Goal: Navigation & Orientation: Understand site structure

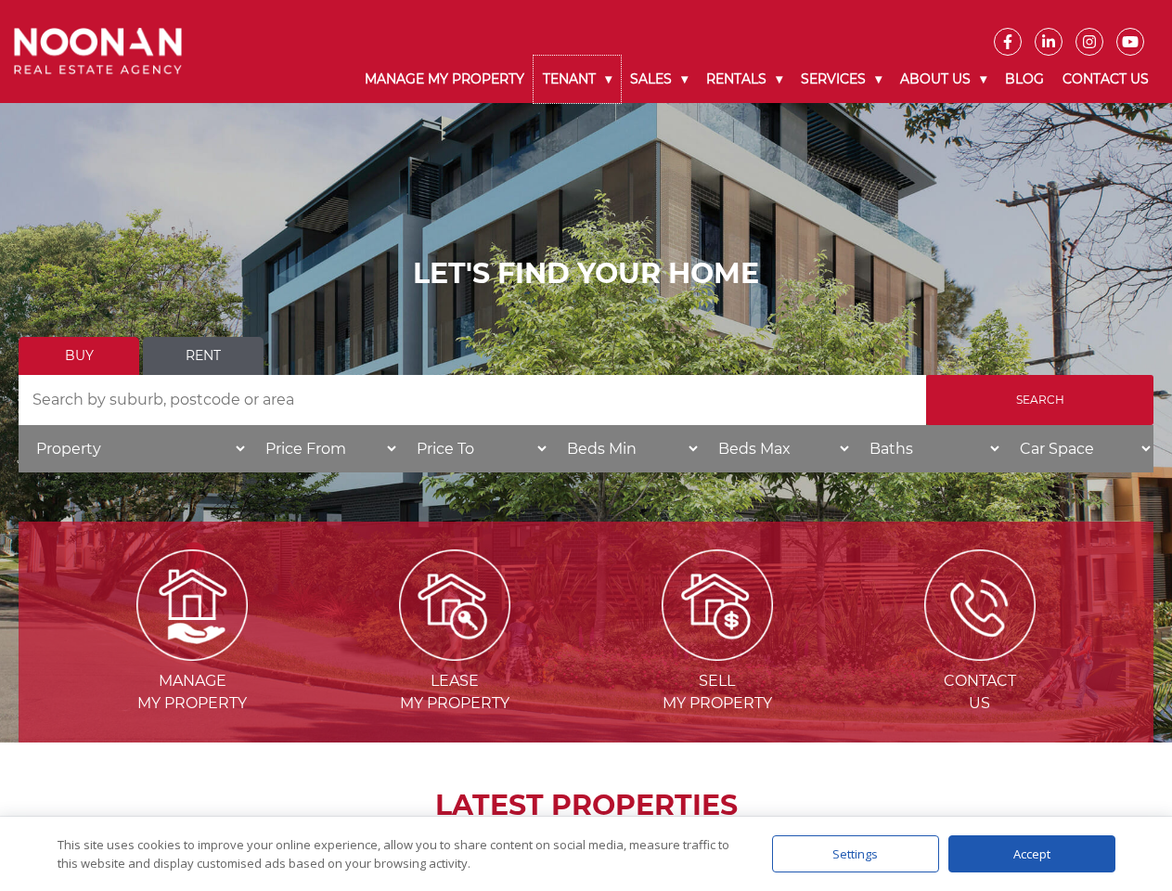
click at [577, 79] on link "Tenant" at bounding box center [576, 79] width 87 height 47
click at [660, 79] on link "Sales" at bounding box center [659, 79] width 76 height 47
click at [745, 79] on link "Rentals" at bounding box center [744, 79] width 95 height 47
click at [843, 79] on link "Services" at bounding box center [840, 79] width 99 height 47
click at [945, 79] on link "About Us" at bounding box center [943, 79] width 105 height 47
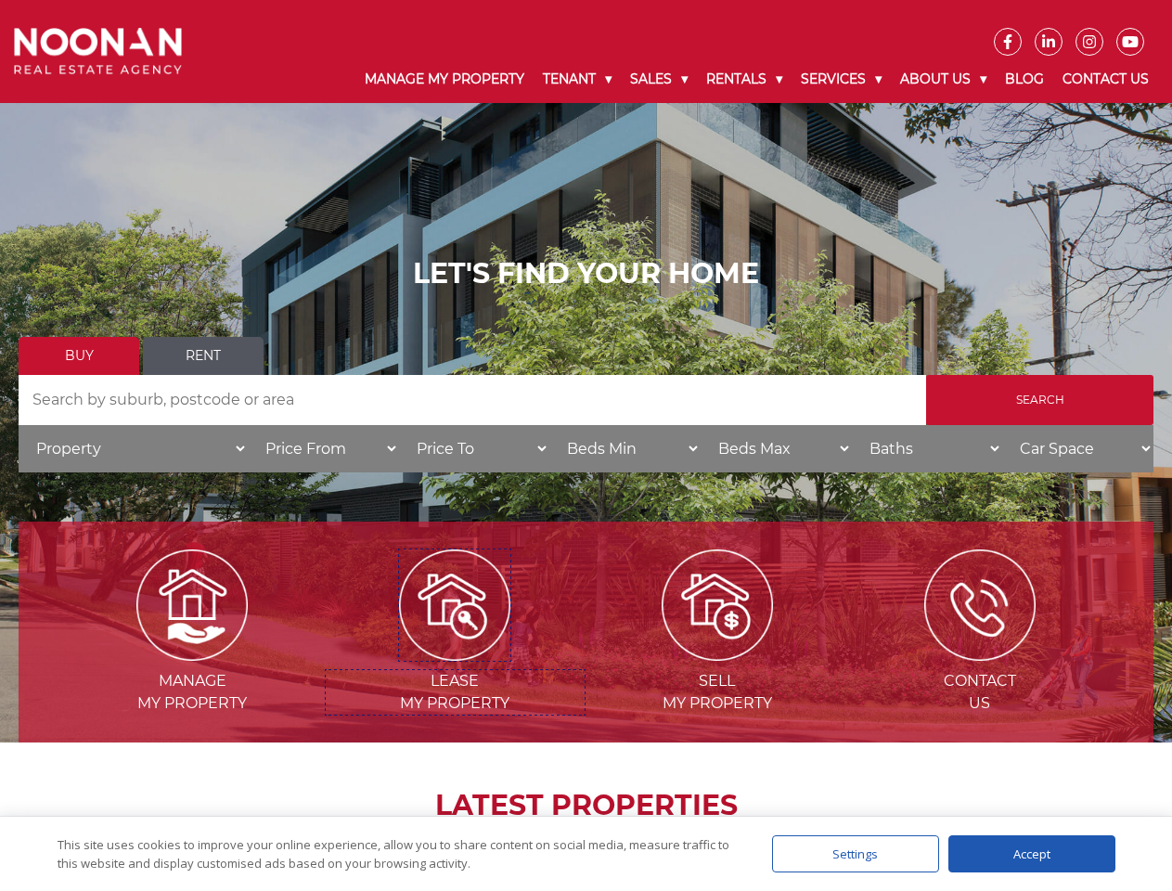
click at [455, 653] on img at bounding box center [454, 604] width 111 height 111
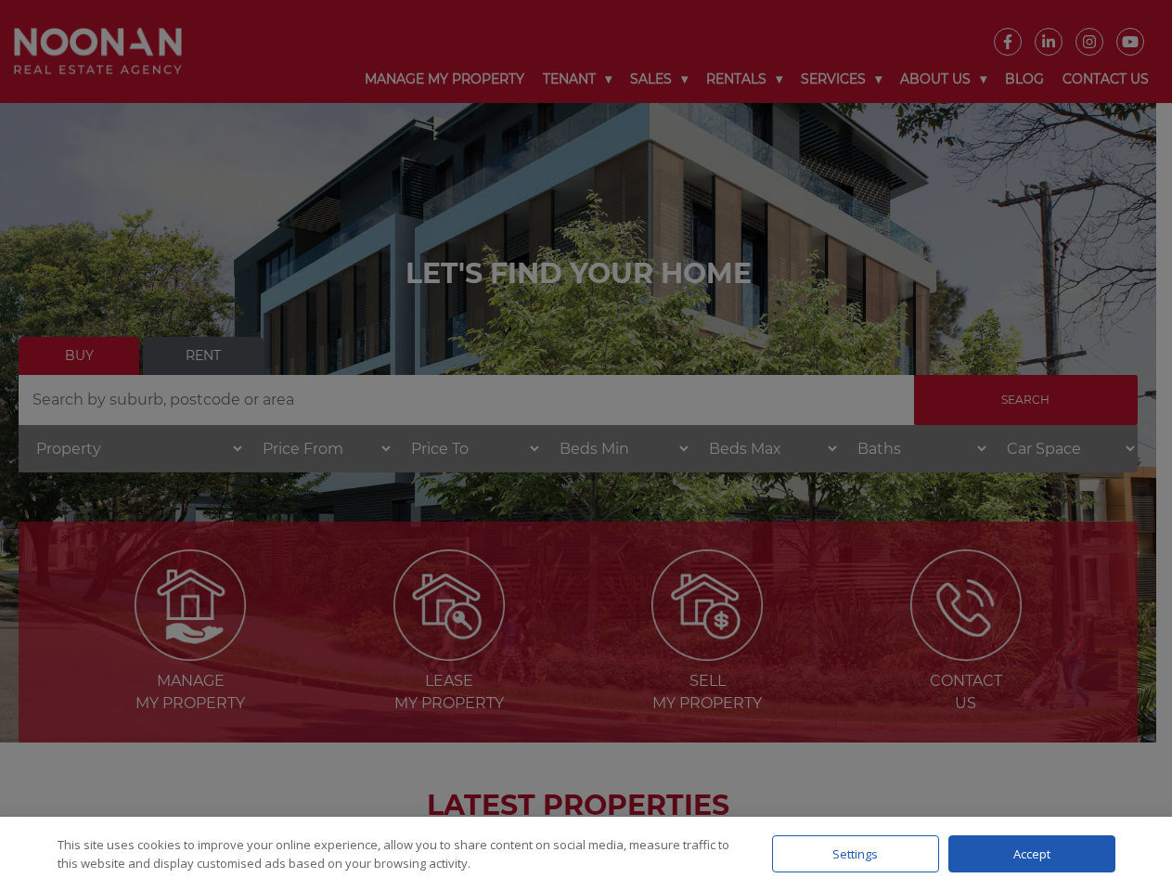
click at [855, 853] on div "Settings" at bounding box center [855, 853] width 167 height 37
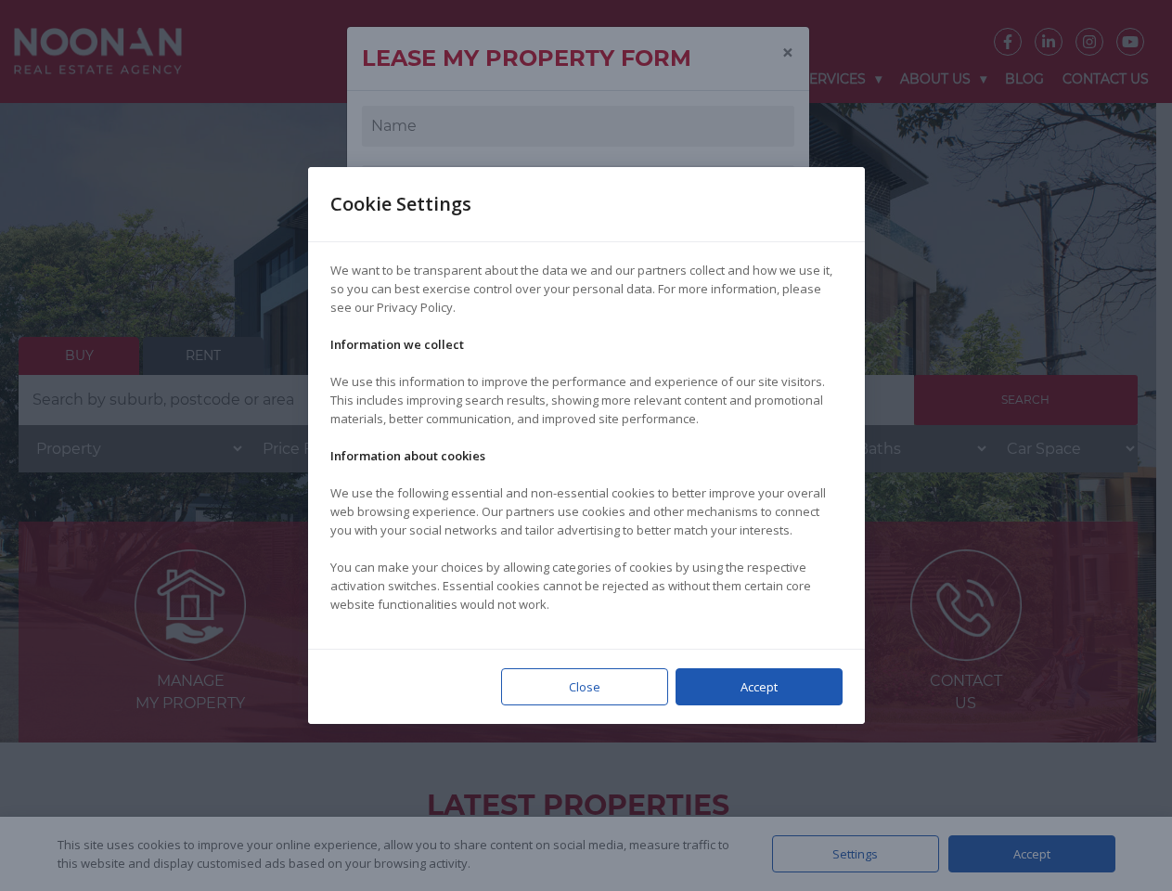
click at [1032, 853] on div at bounding box center [586, 445] width 1172 height 891
